Goal: Task Accomplishment & Management: Manage account settings

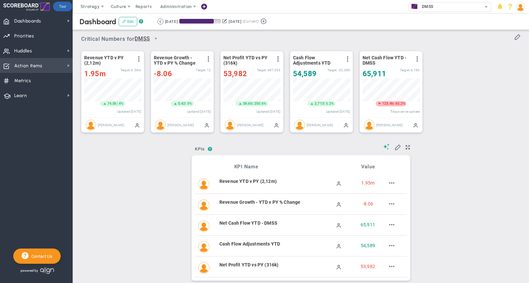
click at [66, 66] on span "Action Items Action Items" at bounding box center [36, 65] width 73 height 15
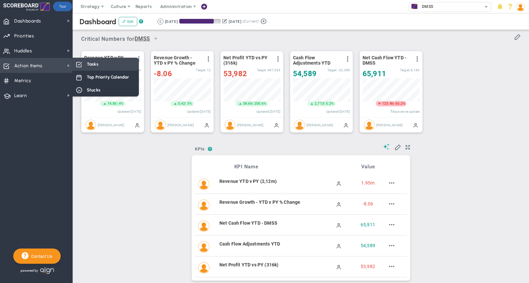
click at [110, 68] on div "Tasks" at bounding box center [106, 64] width 66 height 13
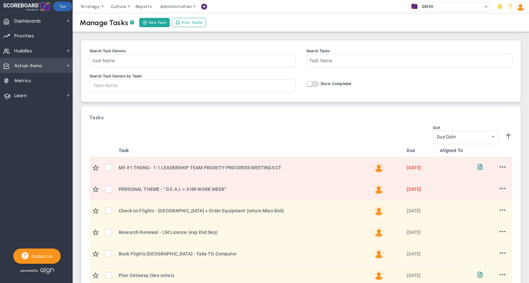
click at [63, 66] on span "Action Items Action Items" at bounding box center [36, 65] width 73 height 15
click at [525, 8] on span at bounding box center [521, 6] width 10 height 13
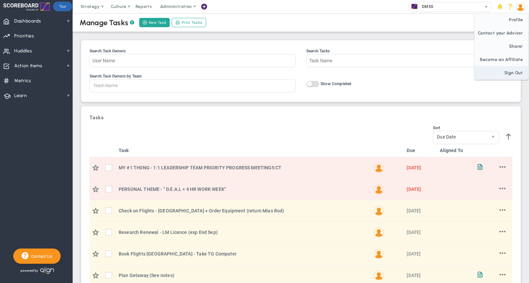
drag, startPoint x: 525, startPoint y: 70, endPoint x: 501, endPoint y: 72, distance: 24.7
click at [525, 70] on span "Sign Out" at bounding box center [502, 72] width 54 height 13
